Goal: Find contact information: Find contact information

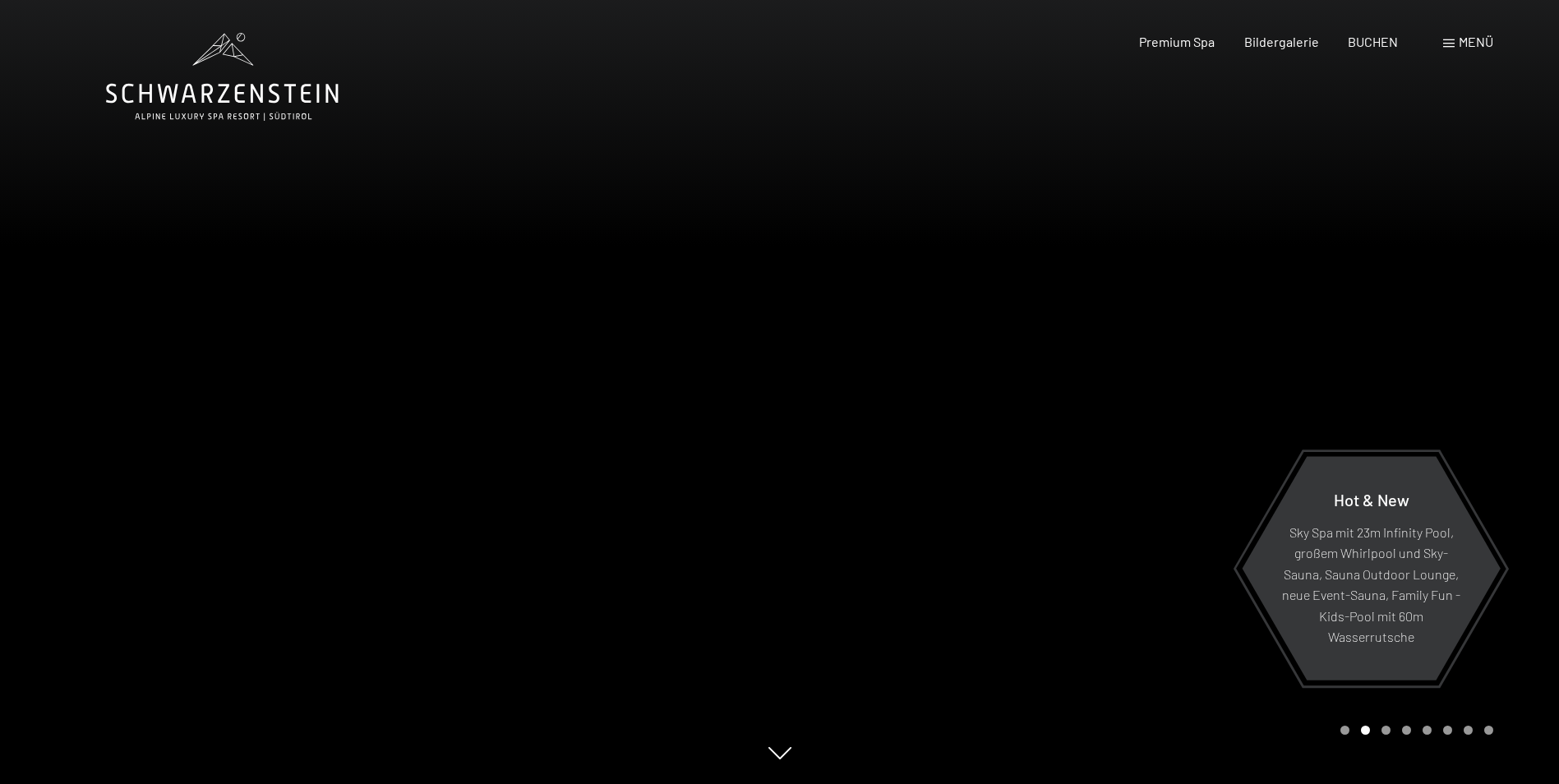
drag, startPoint x: 1098, startPoint y: 453, endPoint x: 565, endPoint y: 352, distance: 542.5
click at [565, 783] on div at bounding box center [780, 784] width 1348 height 0
click at [909, 432] on div at bounding box center [1169, 392] width 780 height 784
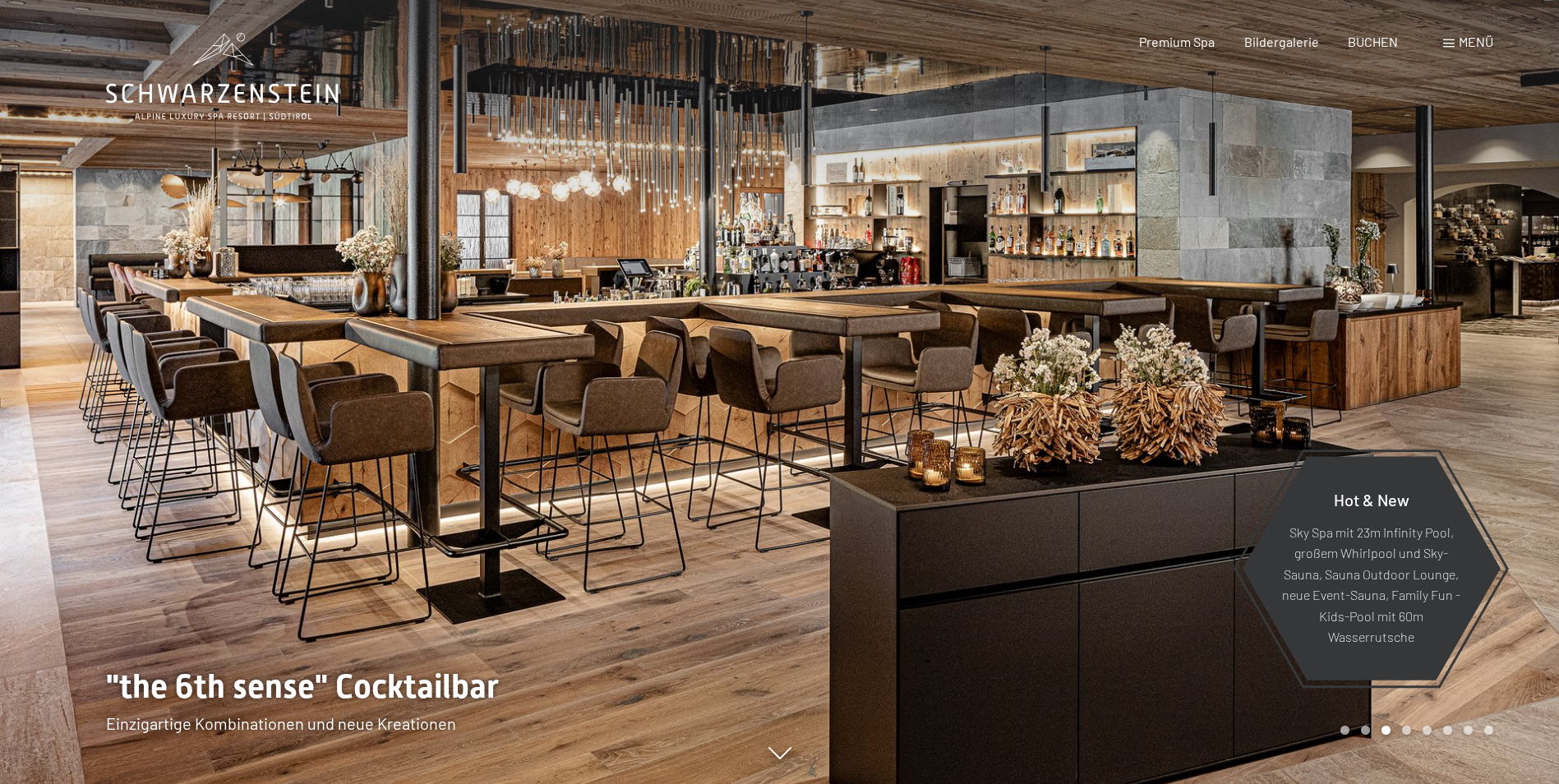
click at [766, 418] on div at bounding box center [390, 392] width 780 height 784
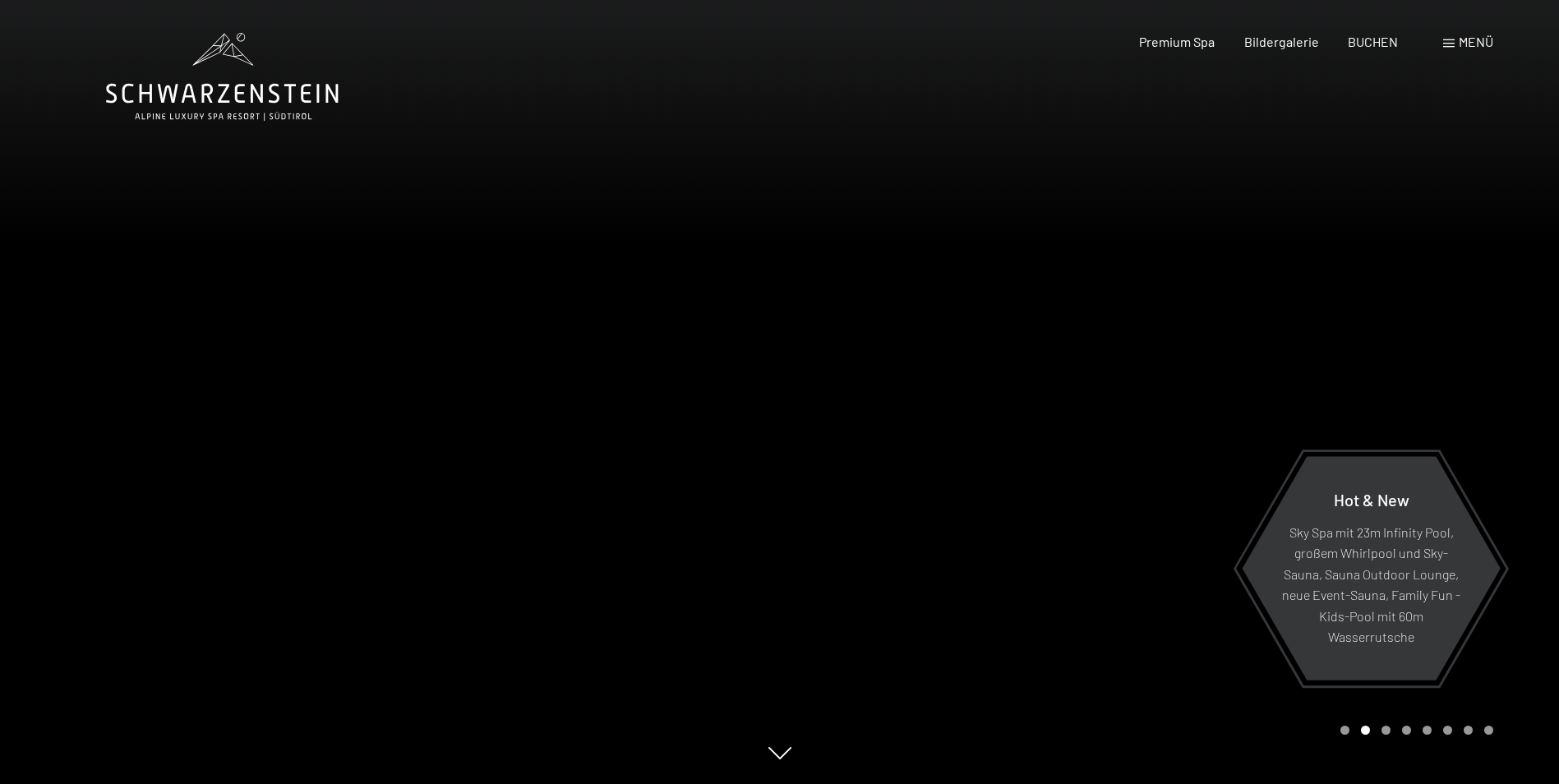
click at [791, 407] on div at bounding box center [1169, 392] width 780 height 784
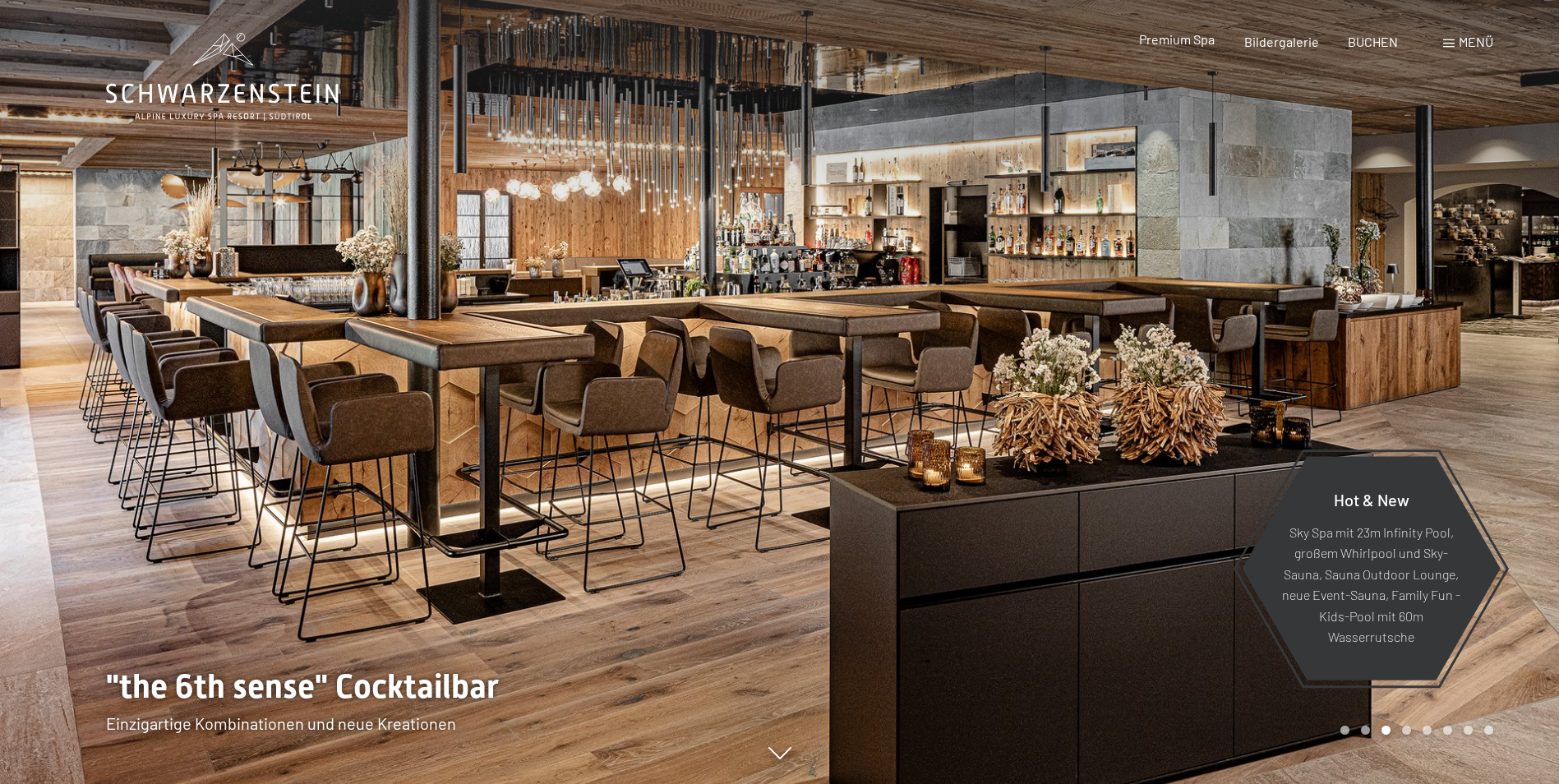
click at [1168, 44] on span "Premium Spa" at bounding box center [1176, 39] width 75 height 15
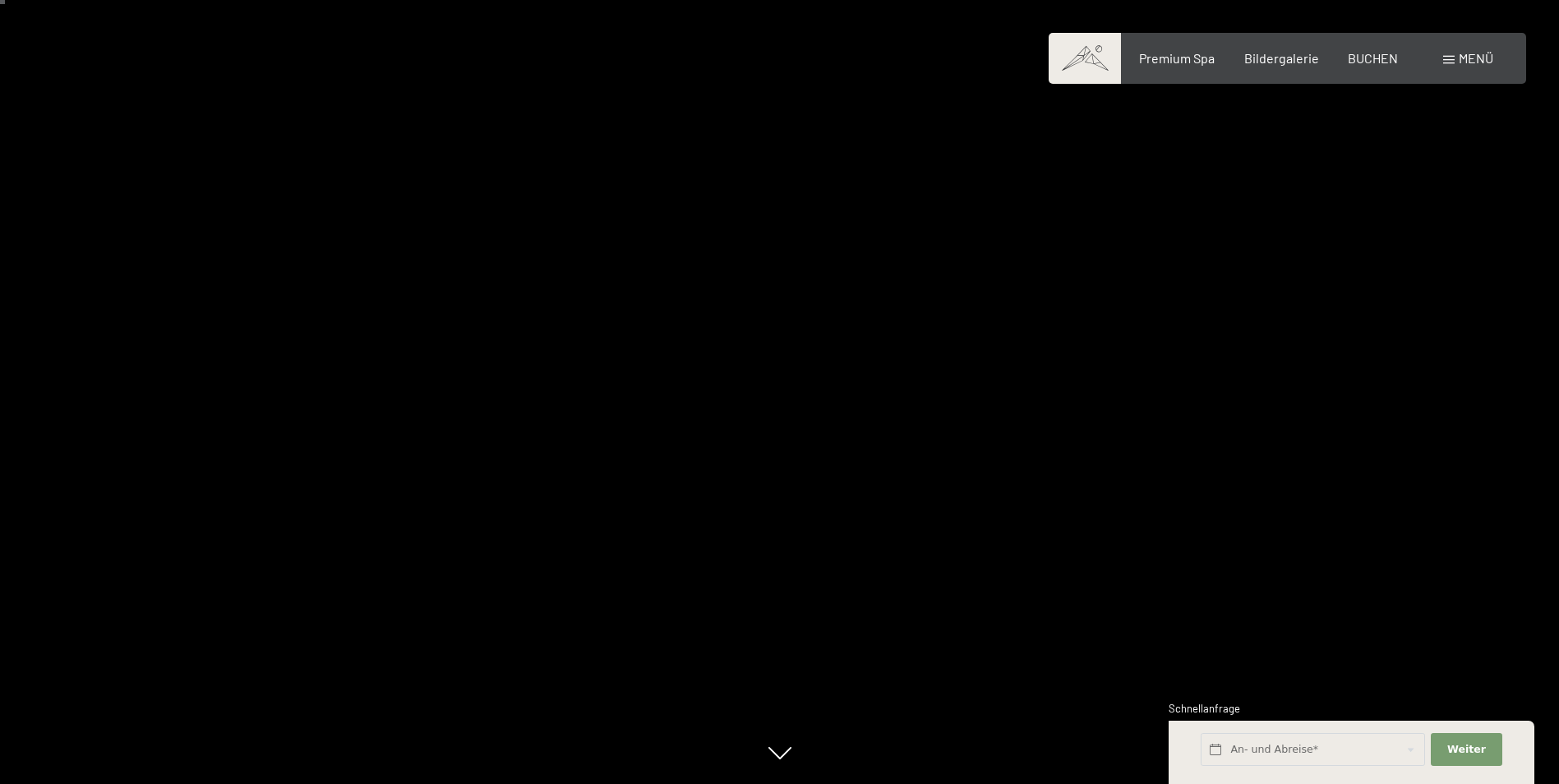
scroll to position [164, 0]
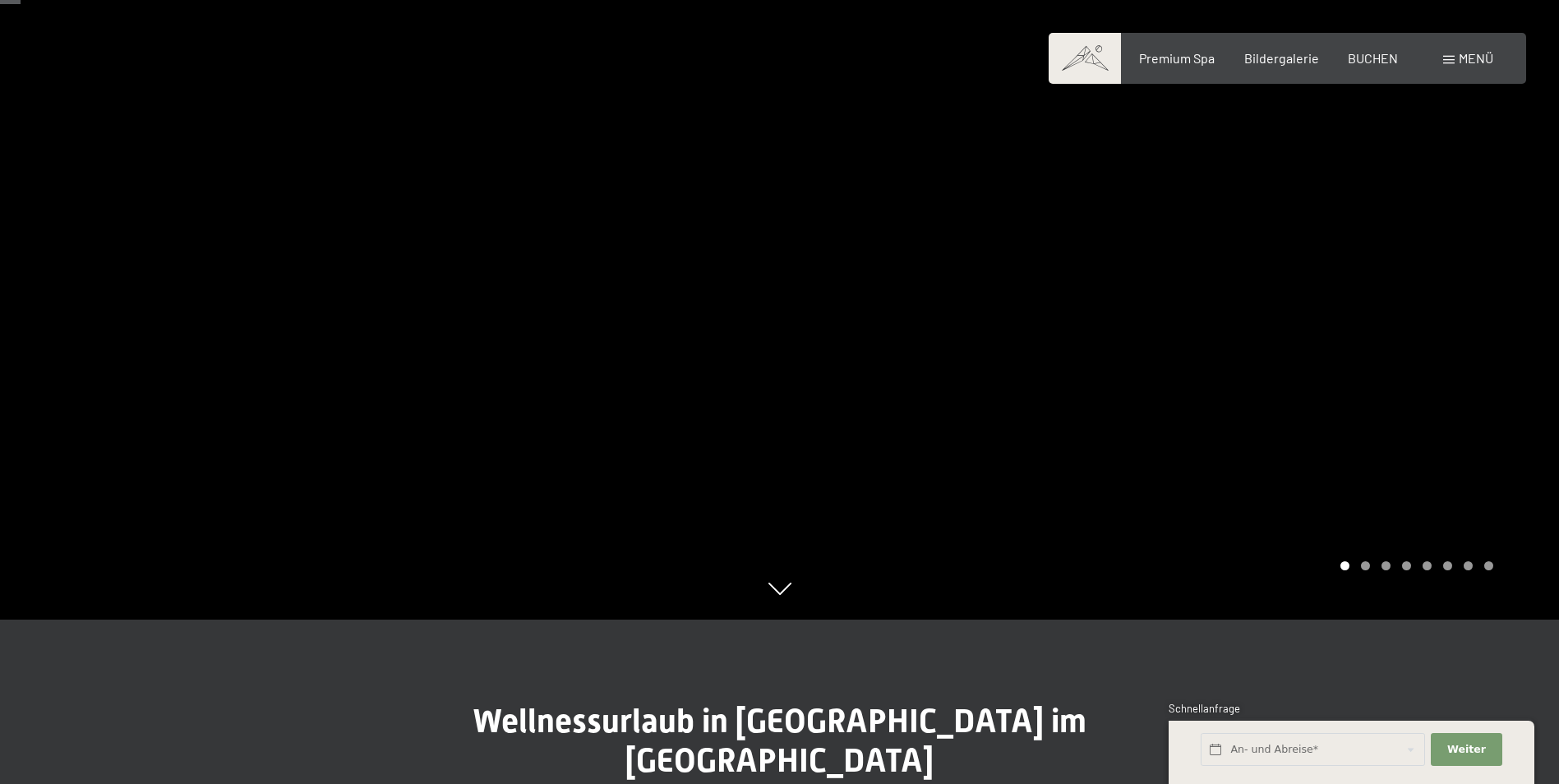
click at [960, 441] on div at bounding box center [1169, 228] width 780 height 784
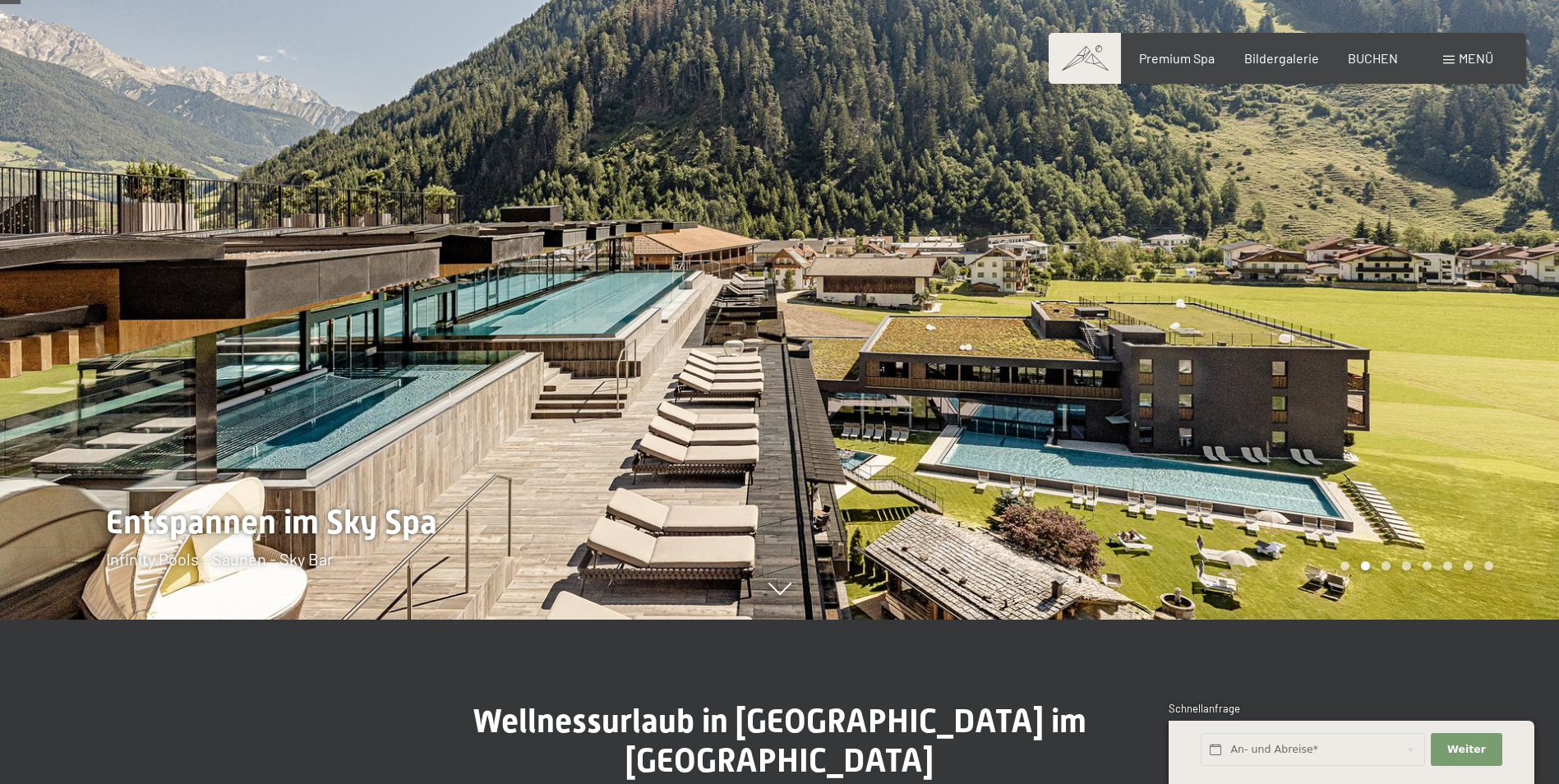
click at [960, 441] on div at bounding box center [1169, 228] width 780 height 784
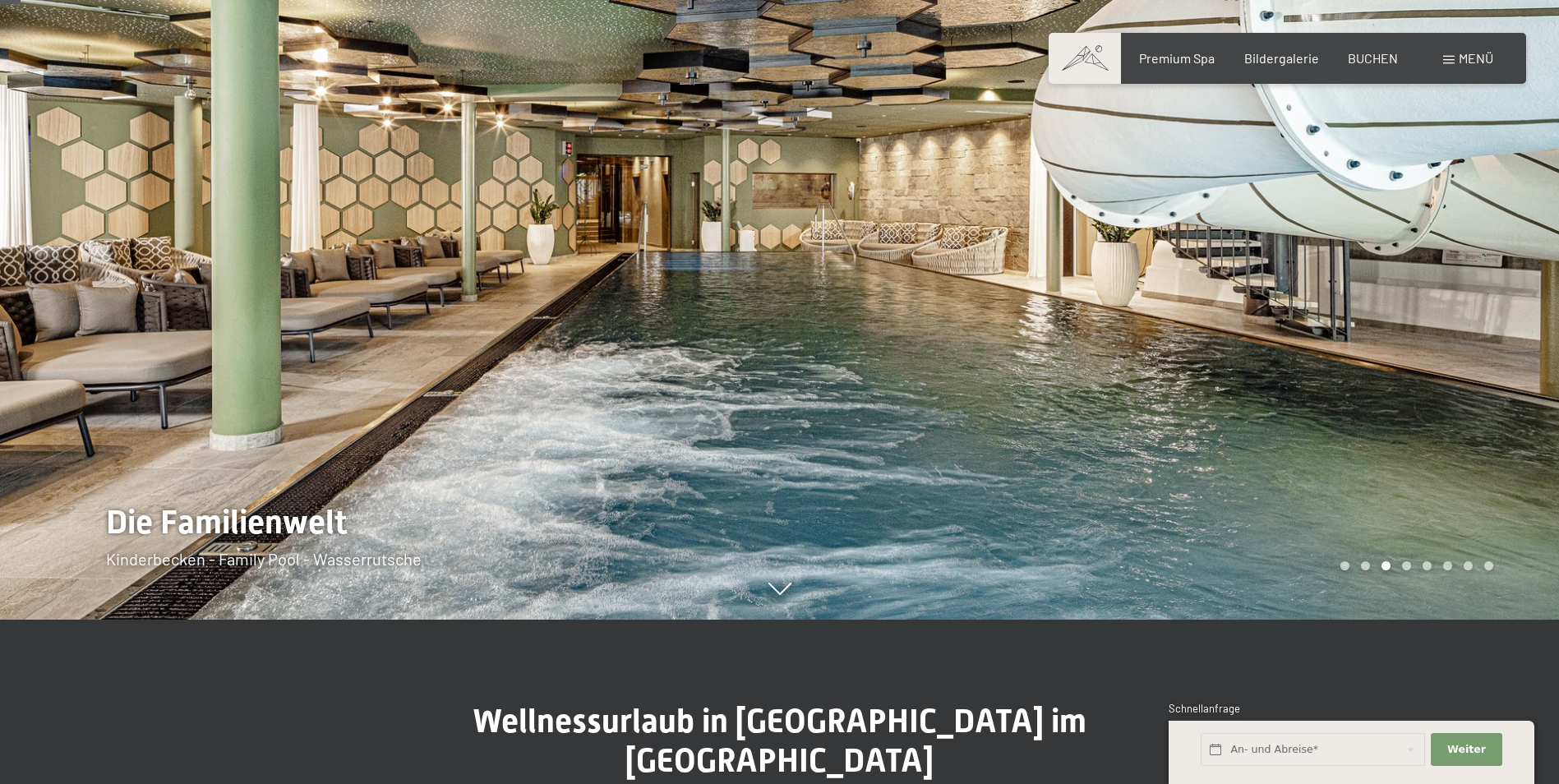
click at [978, 424] on div at bounding box center [1169, 228] width 780 height 784
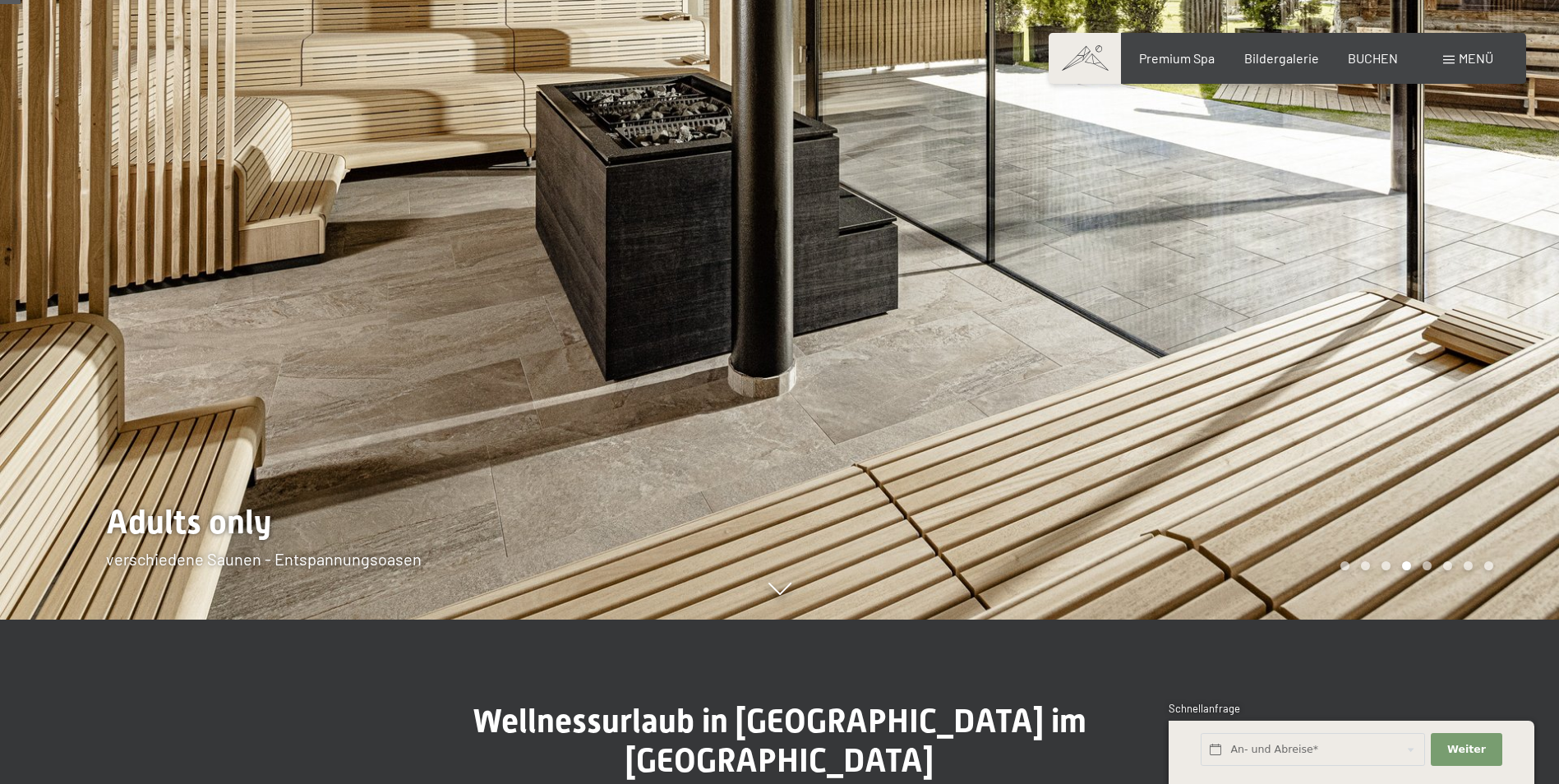
click at [978, 424] on div at bounding box center [1169, 228] width 780 height 784
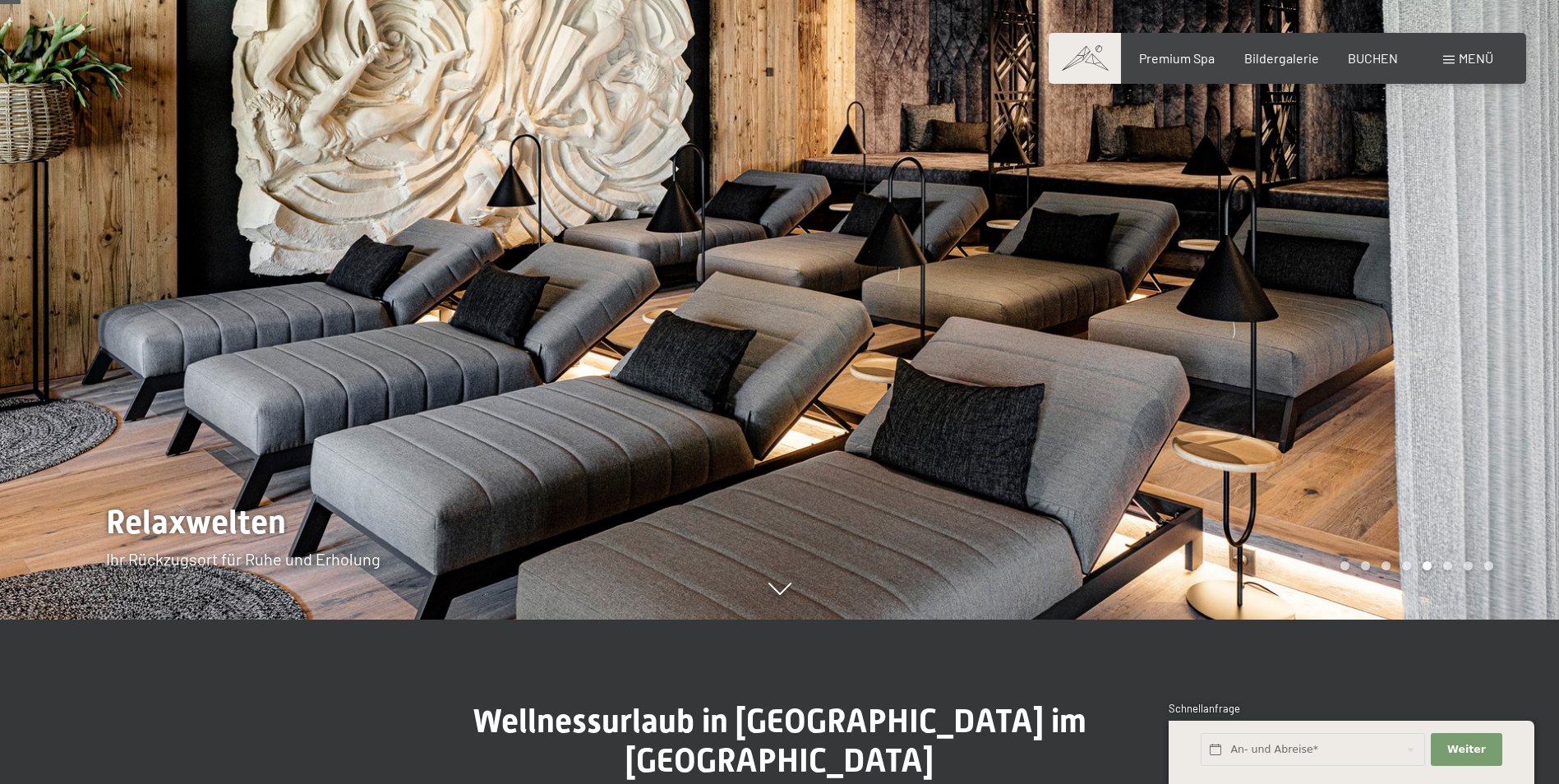
click at [978, 424] on div at bounding box center [1169, 228] width 780 height 784
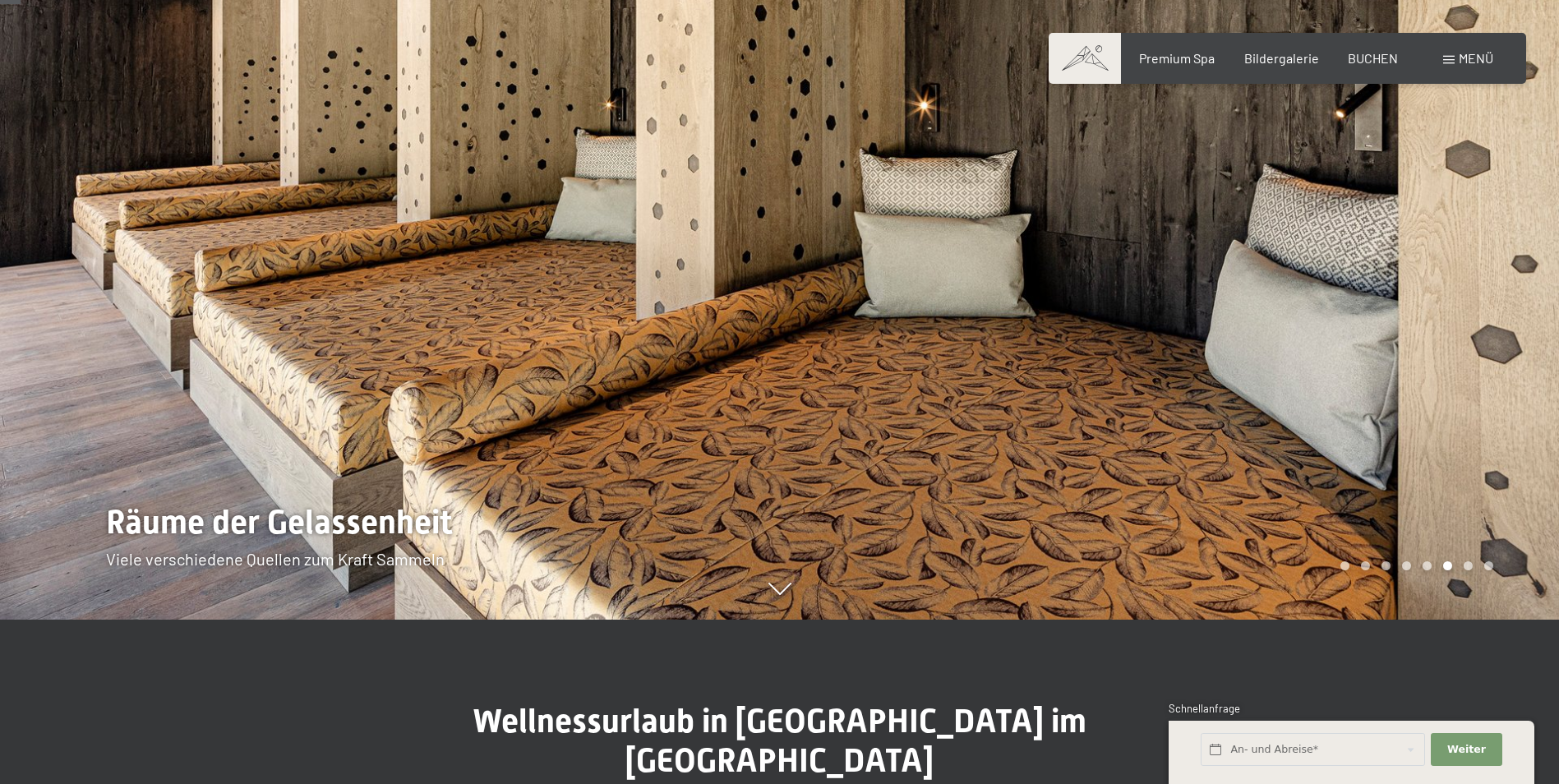
click at [937, 389] on div at bounding box center [1169, 228] width 780 height 784
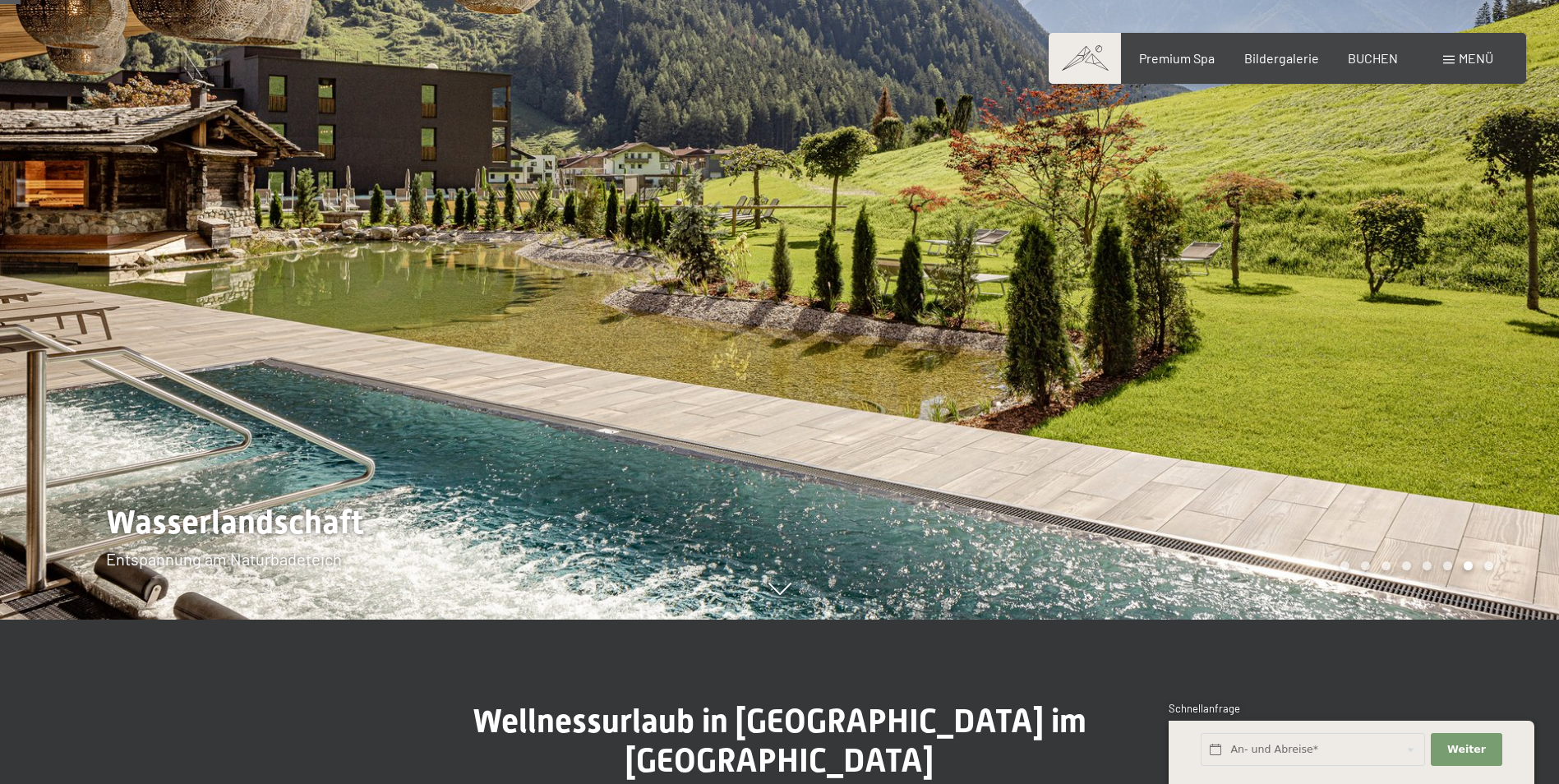
click at [937, 388] on div at bounding box center [1169, 228] width 780 height 784
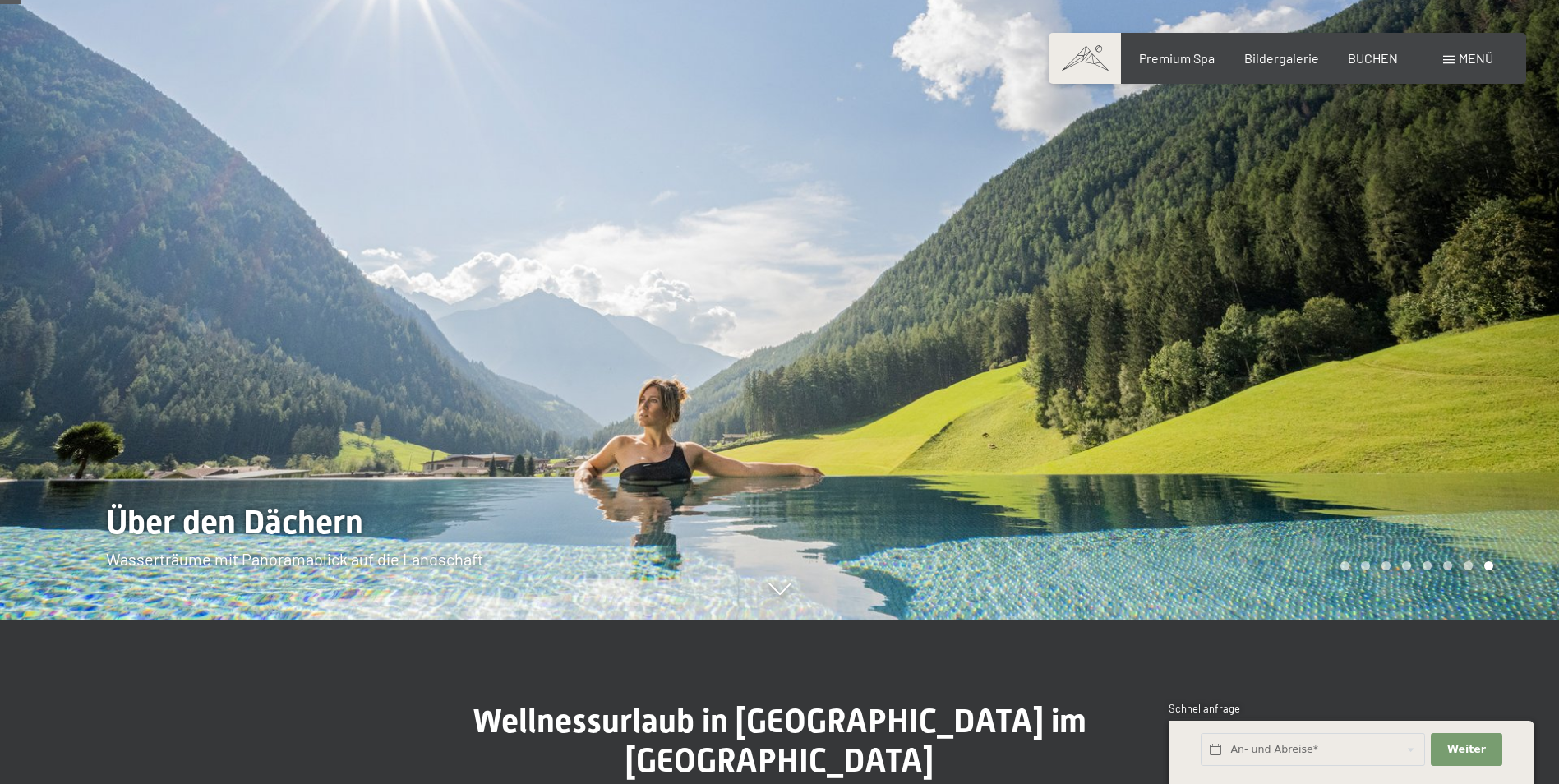
click at [890, 349] on div at bounding box center [1169, 228] width 780 height 784
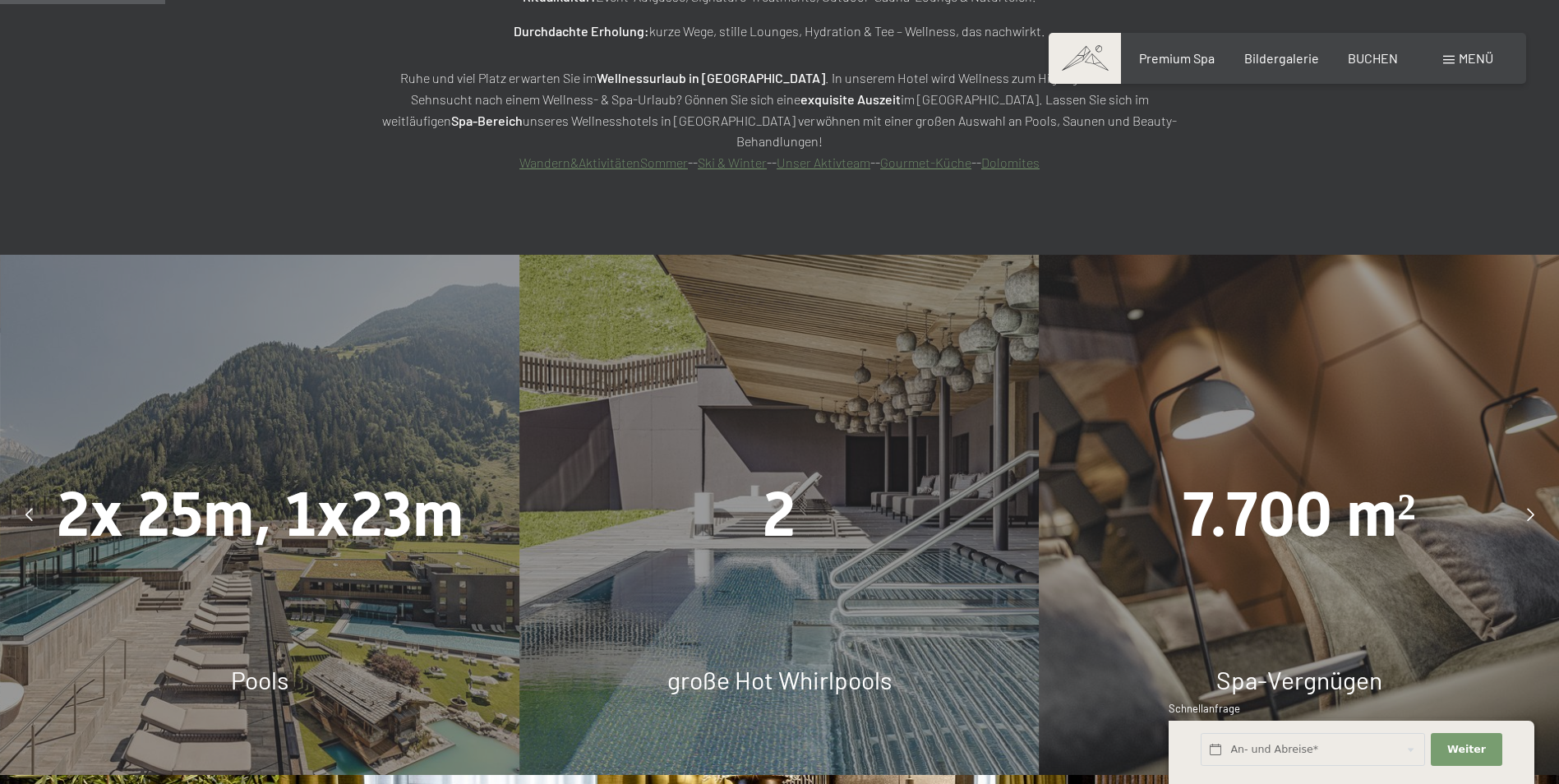
scroll to position [1397, 0]
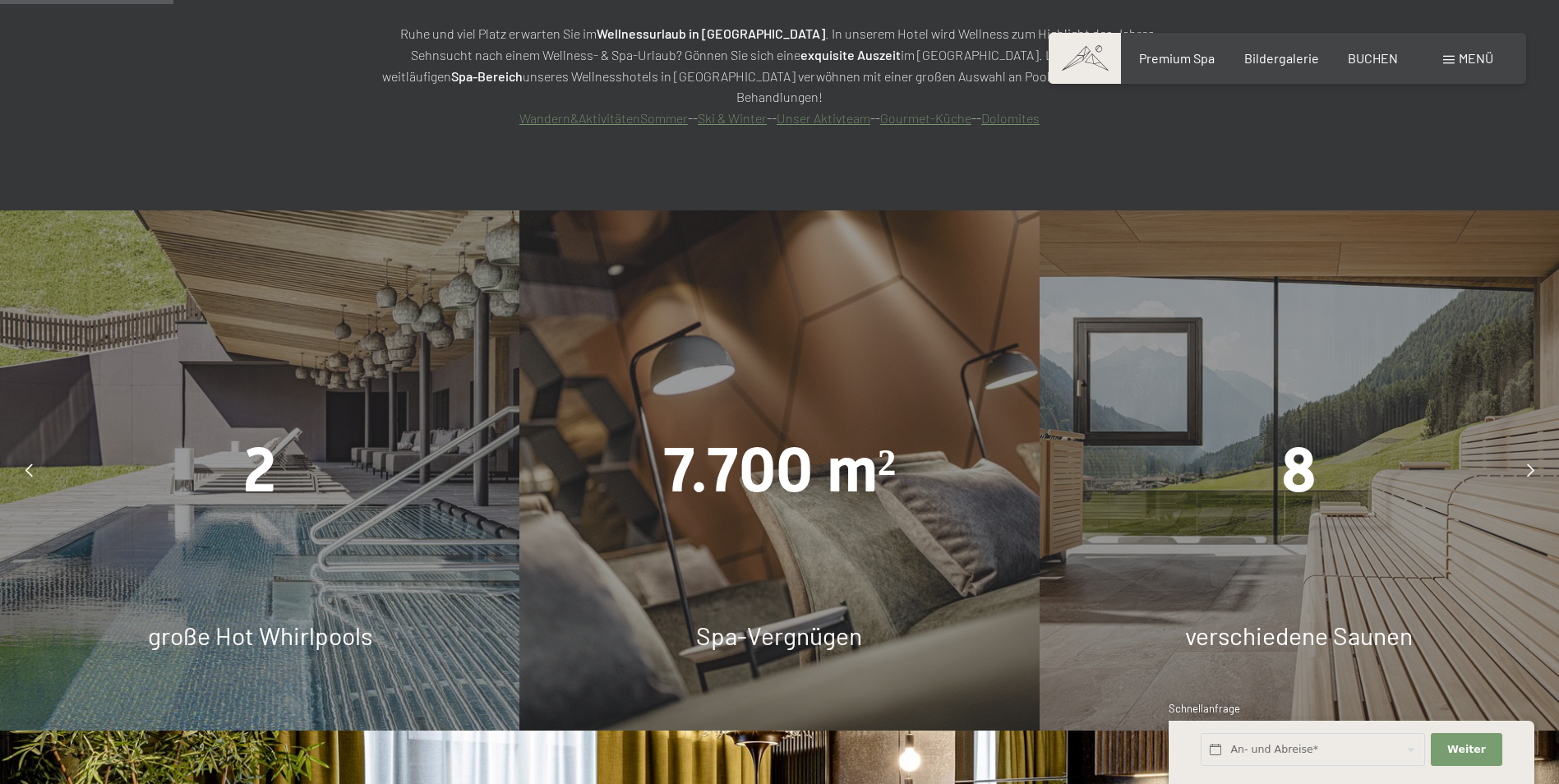
click at [1524, 449] on div at bounding box center [1530, 470] width 41 height 41
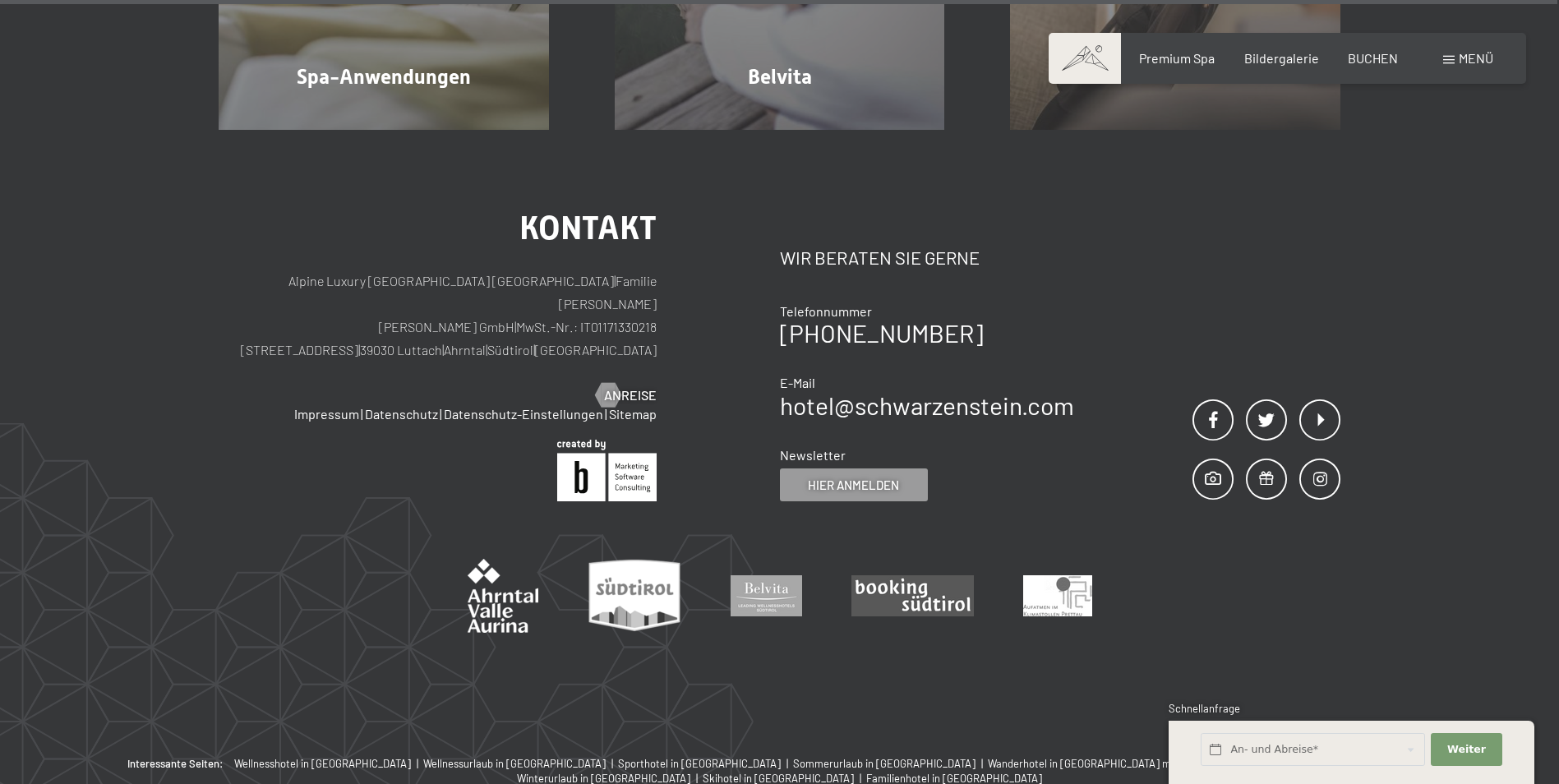
scroll to position [10914, 0]
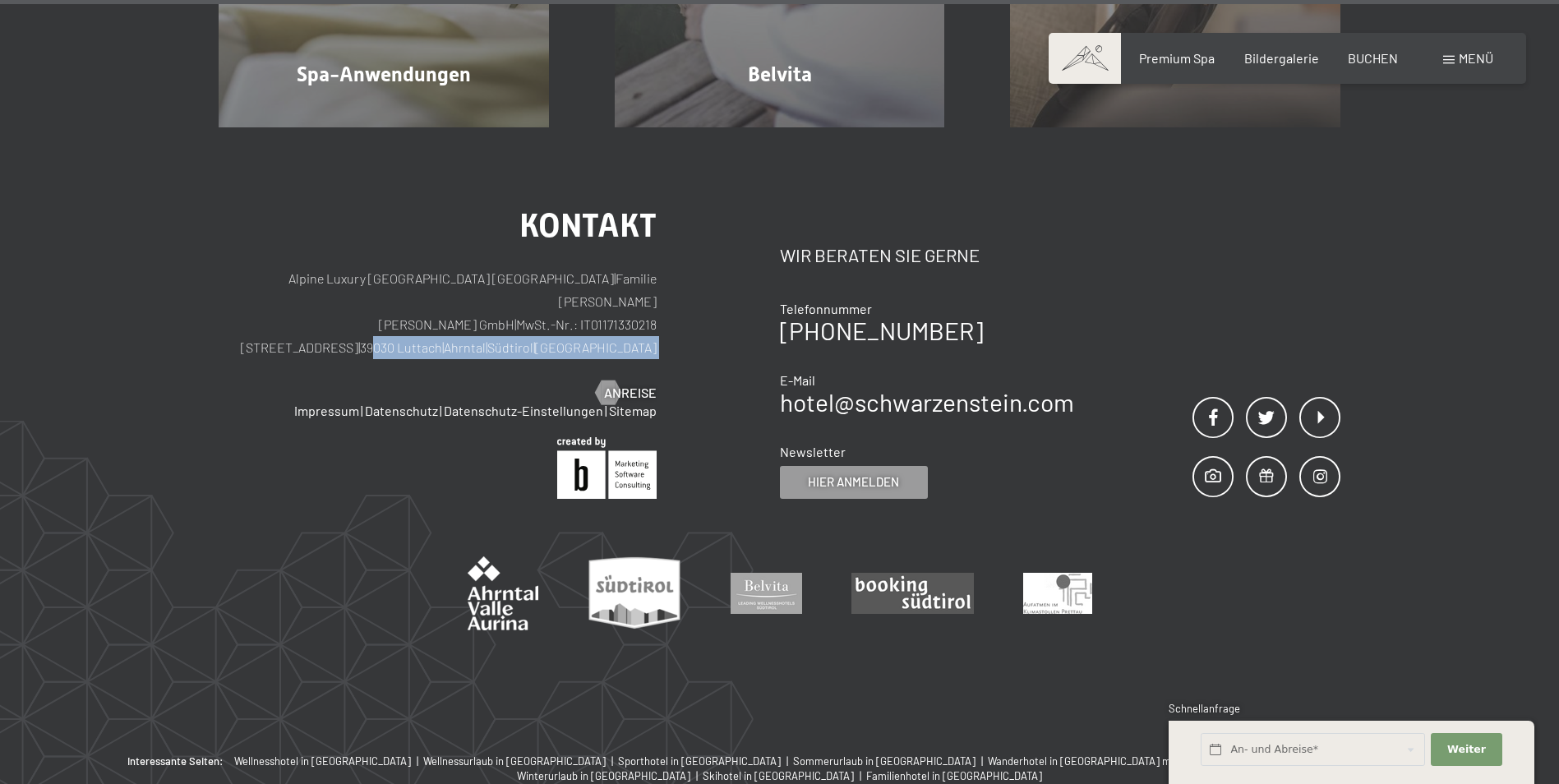
drag, startPoint x: 437, startPoint y: 218, endPoint x: 503, endPoint y: 234, distance: 67.9
click at [503, 234] on div "Kontakt Alpine Luxury SPA Resort SCHWARZENSTEIN | Familie Zimmerhofer Otmar Zim…" at bounding box center [437, 306] width 438 height 193
drag, startPoint x: 503, startPoint y: 234, endPoint x: 491, endPoint y: 230, distance: 12.6
click at [498, 238] on div "Kontakt Alpine Luxury SPA Resort SCHWARZENSTEIN | Familie Zimmerhofer Otmar Zim…" at bounding box center [437, 306] width 438 height 193
drag, startPoint x: 431, startPoint y: 218, endPoint x: 511, endPoint y: 231, distance: 81.0
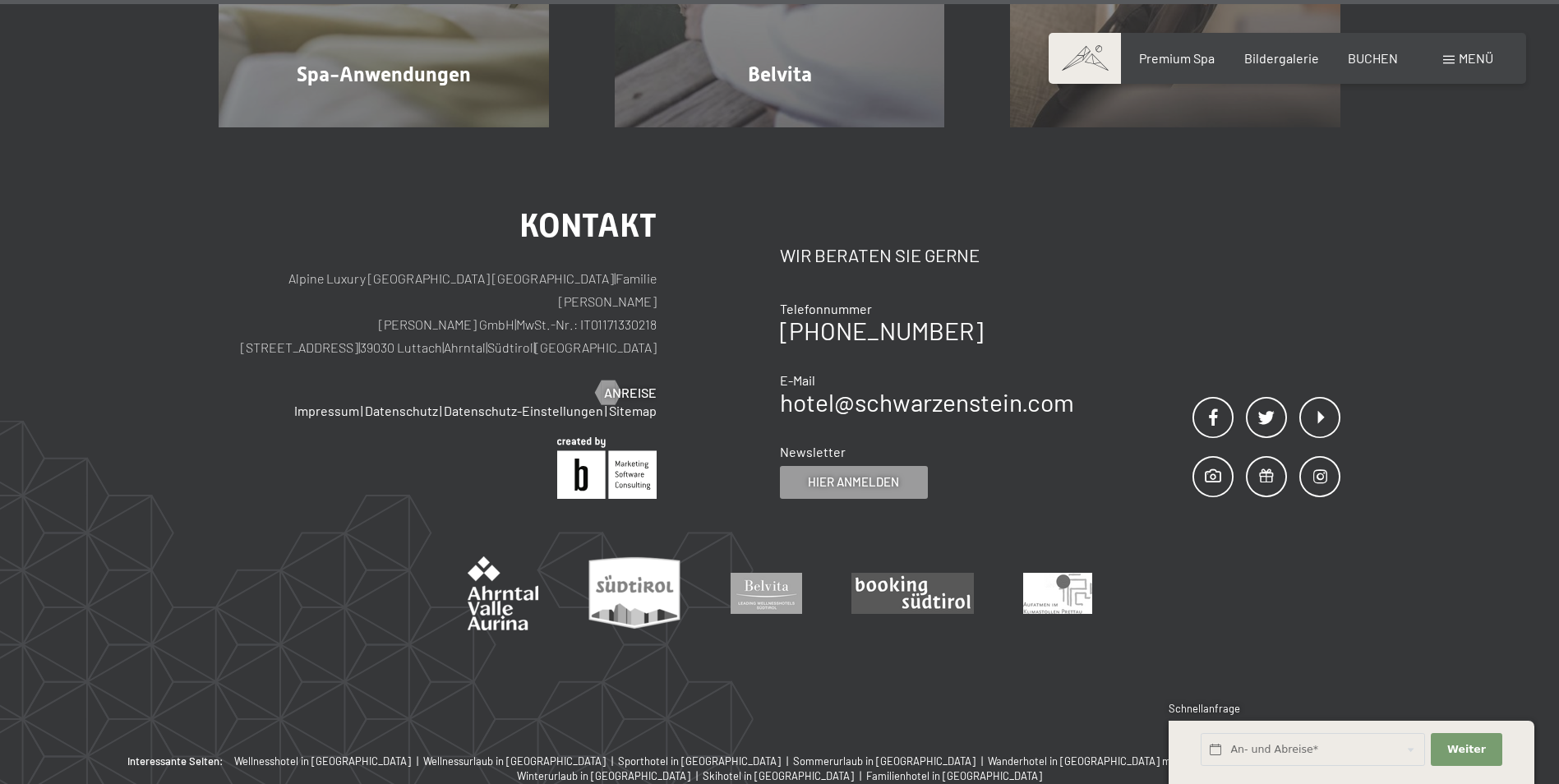
click at [511, 267] on p "Alpine Luxury SPA Resort SCHWARZENSTEIN | Familie Zimmerhofer Otmar Zimmerhofer…" at bounding box center [437, 313] width 438 height 92
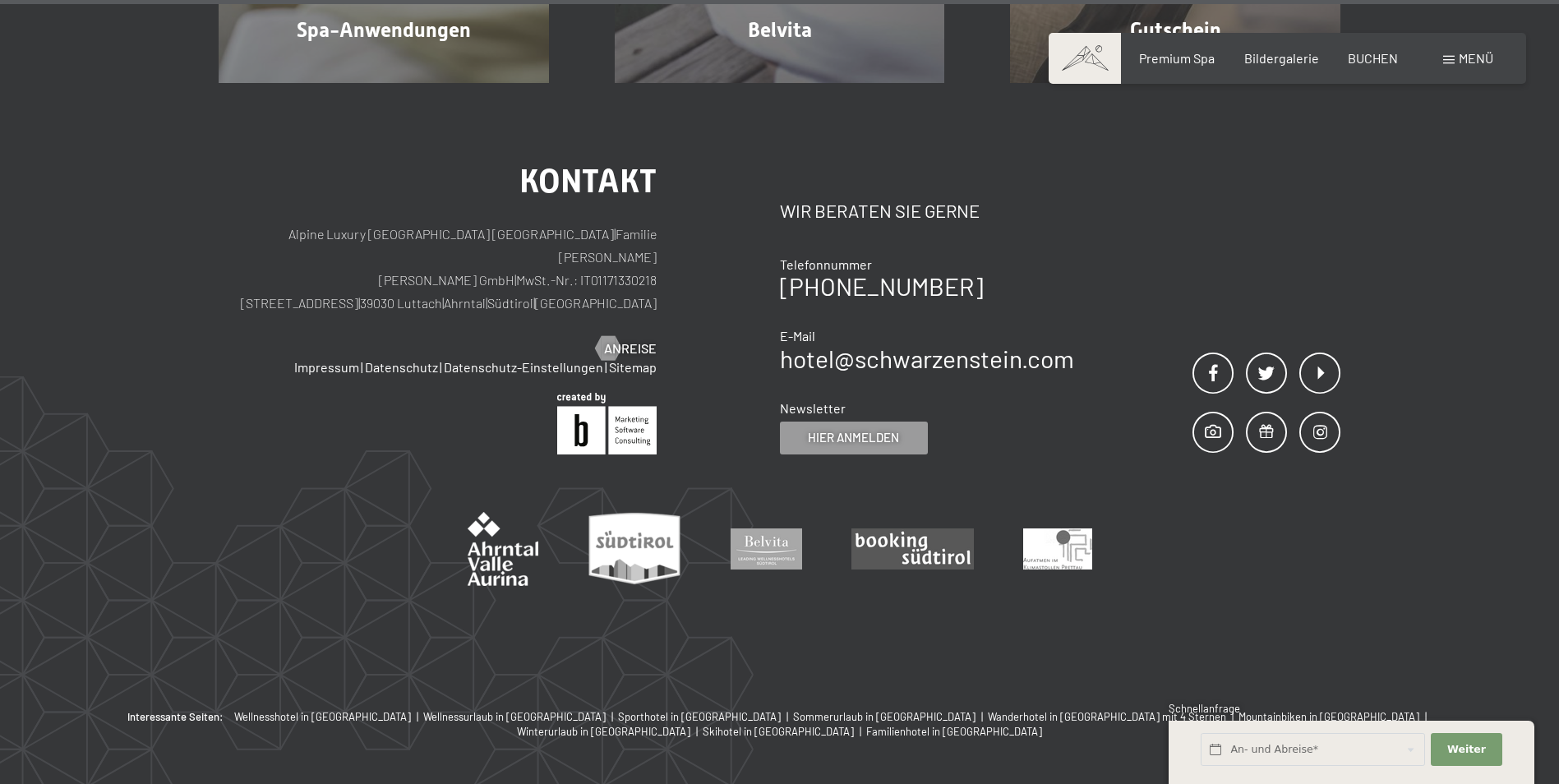
copy p "39030 Luttach"
